Goal: Task Accomplishment & Management: Manage account settings

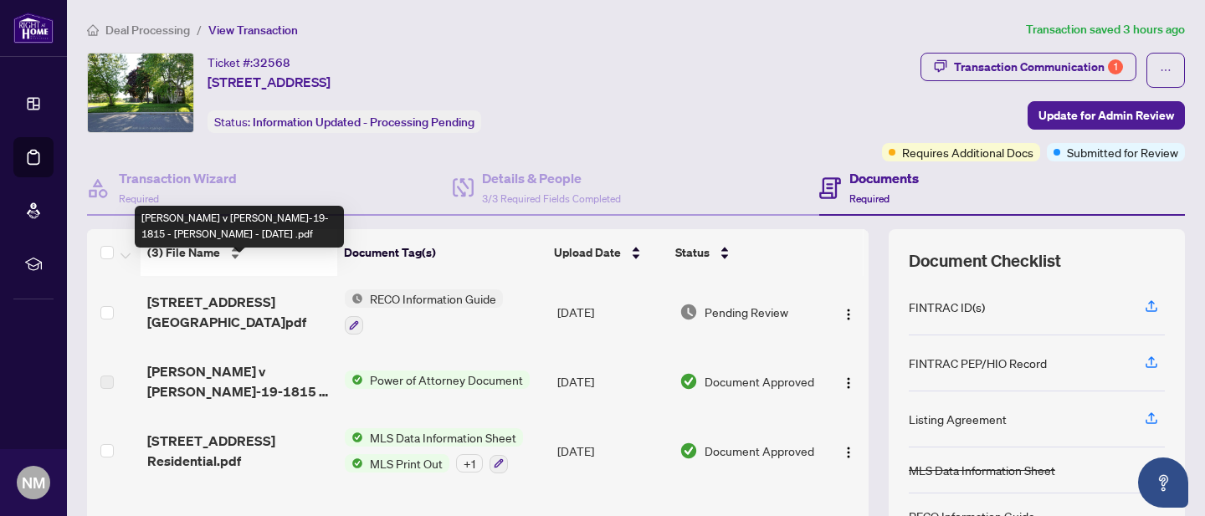
scroll to position [101, 0]
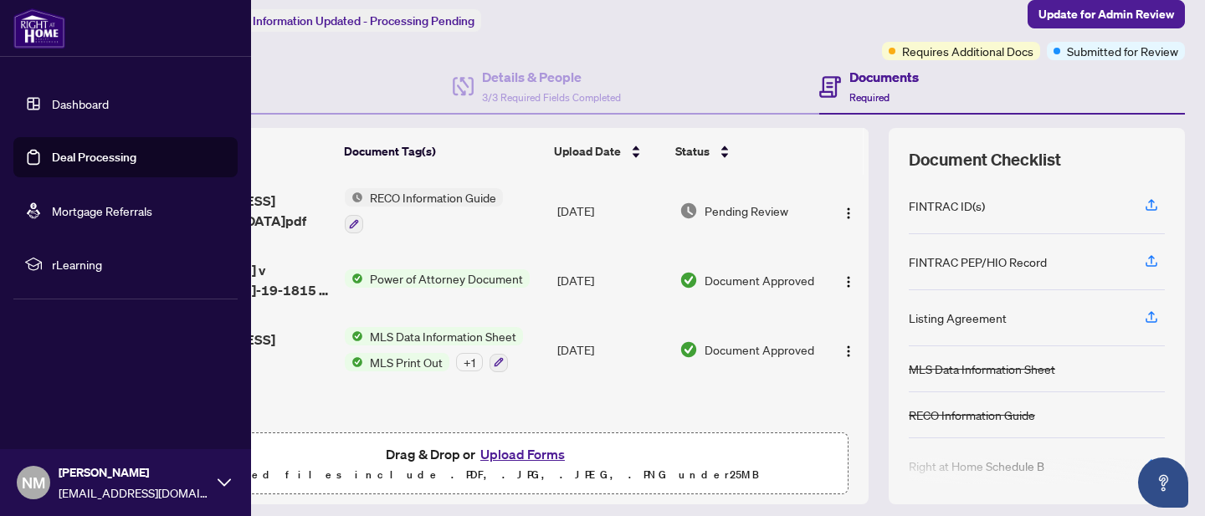
click at [52, 162] on link "Deal Processing" at bounding box center [94, 157] width 85 height 15
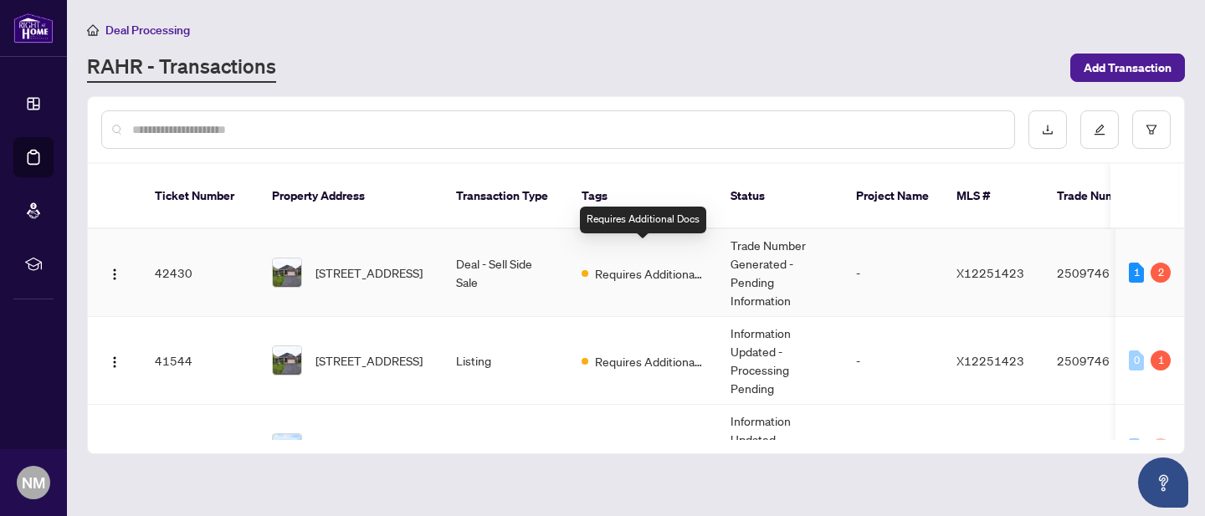
click at [621, 265] on span "Requires Additional Docs" at bounding box center [649, 274] width 109 height 18
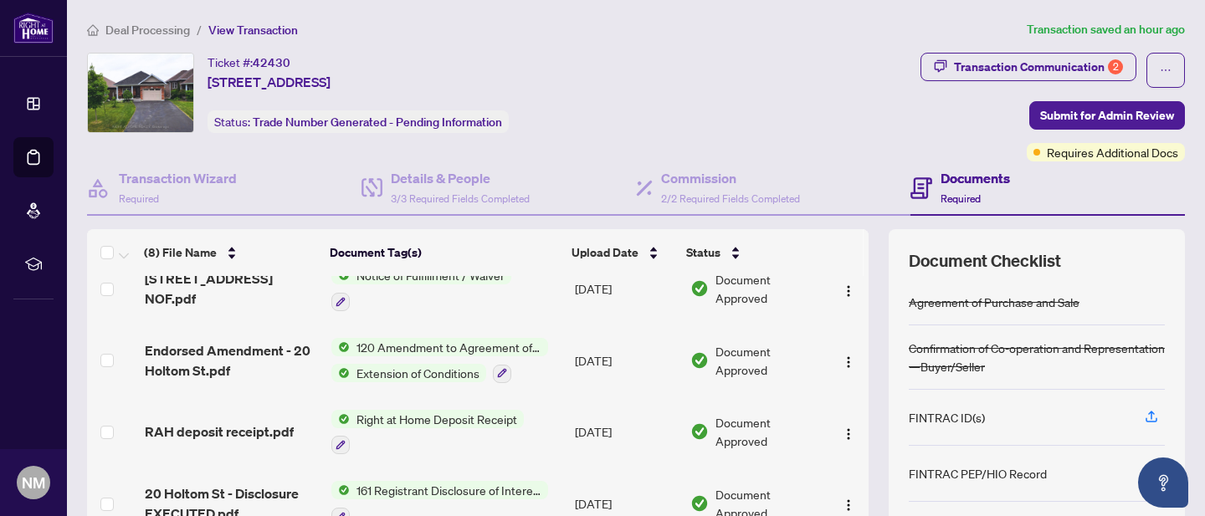
scroll to position [189, 0]
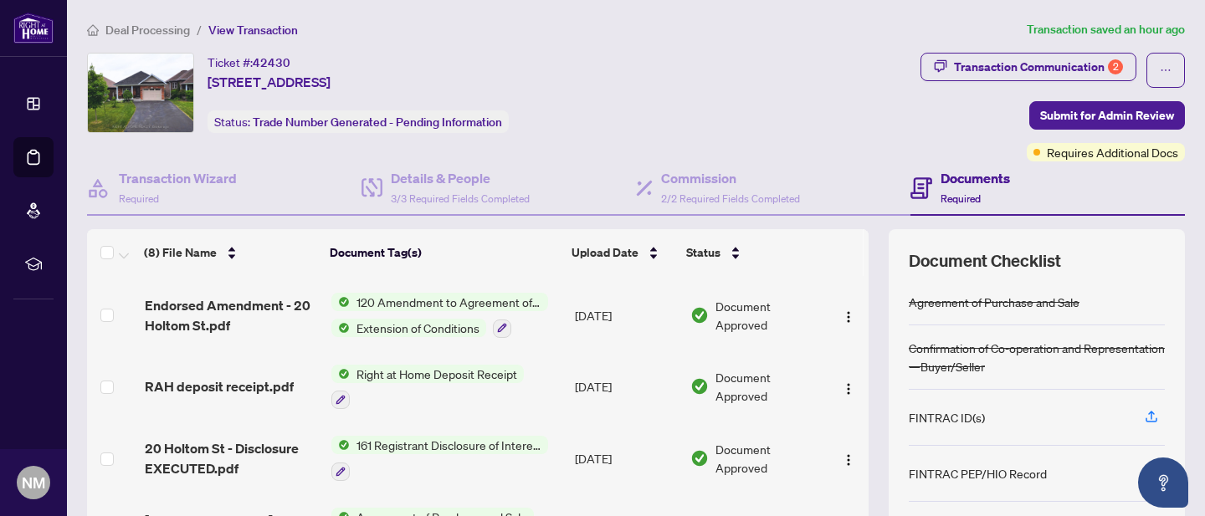
click at [971, 177] on h4 "Documents" at bounding box center [975, 178] width 69 height 20
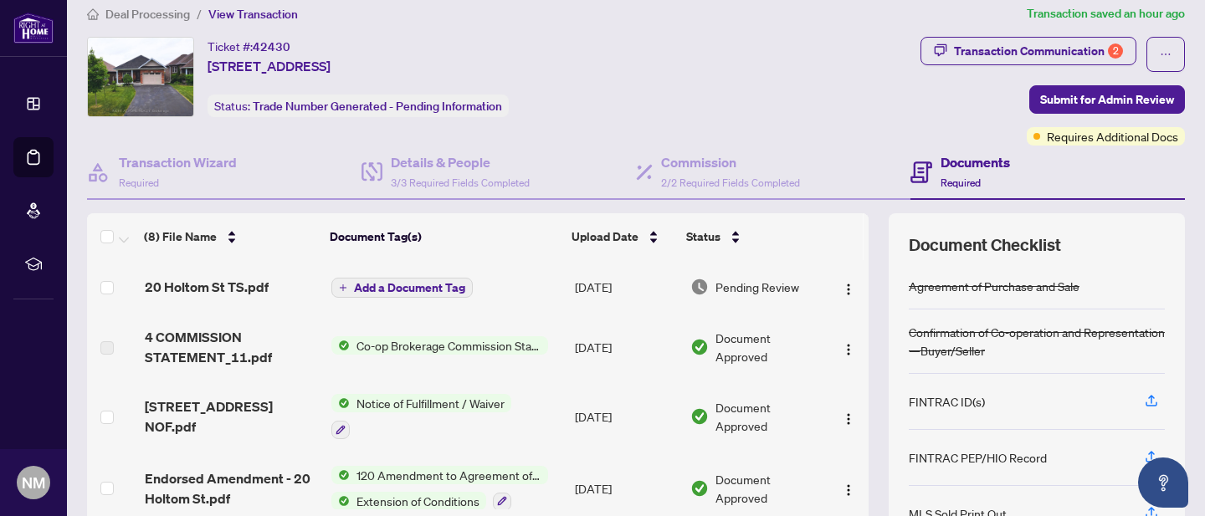
scroll to position [0, 0]
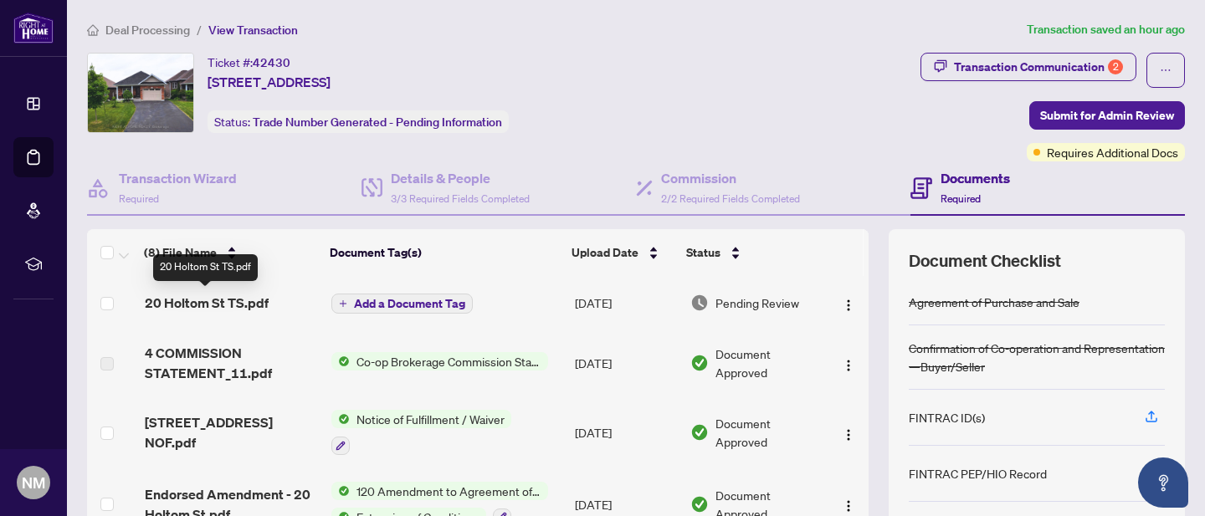
click at [226, 303] on span "20 Holtom St TS.pdf" at bounding box center [207, 303] width 124 height 20
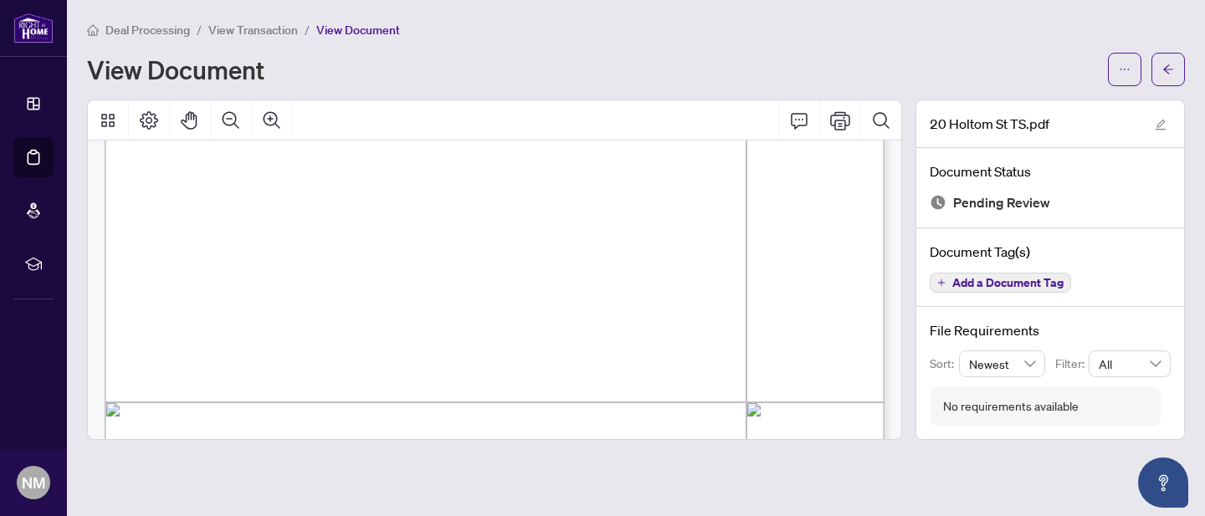
scroll to position [389, 0]
